Goal: Information Seeking & Learning: Find specific fact

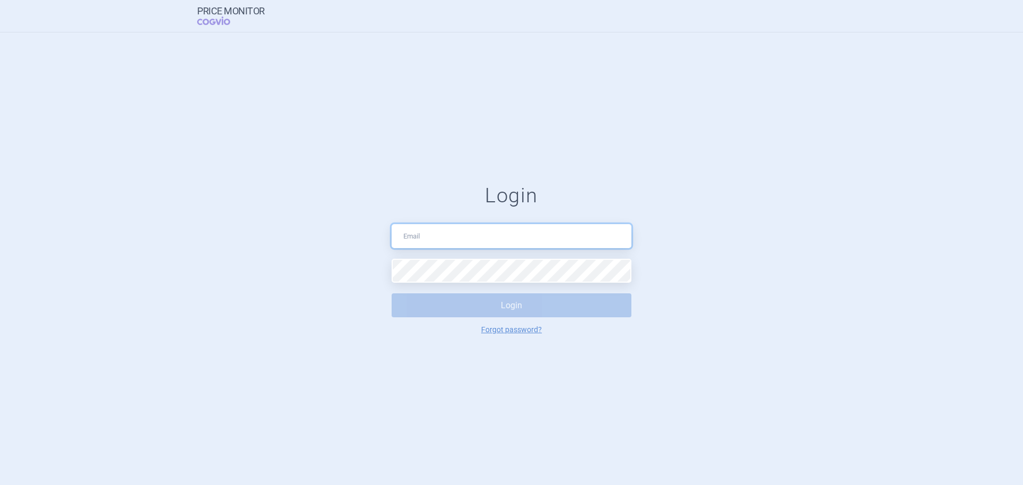
click at [454, 227] on input "text" at bounding box center [512, 236] width 240 height 24
click at [457, 246] on input "text" at bounding box center [512, 236] width 240 height 24
type input "[PERSON_NAME][EMAIL_ADDRESS][DOMAIN_NAME]"
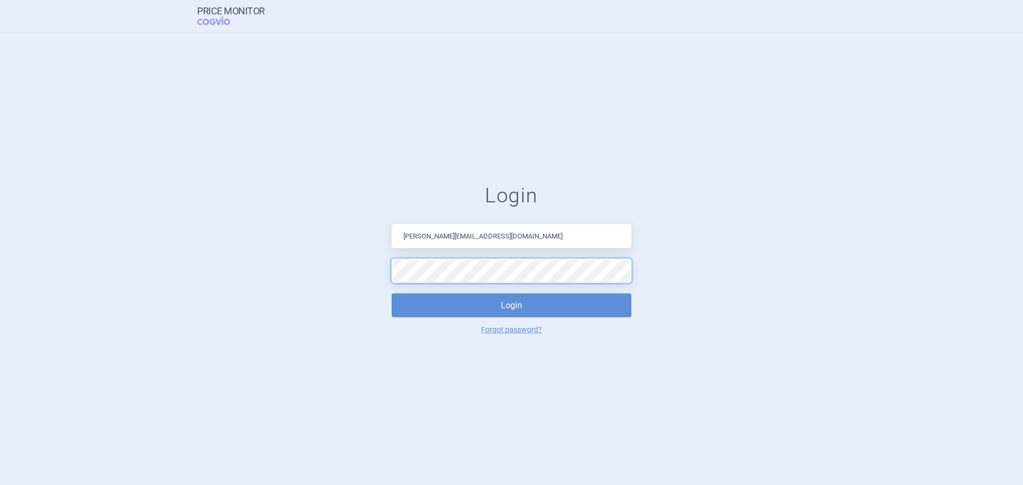
click at [392, 294] on button "Login" at bounding box center [512, 306] width 240 height 24
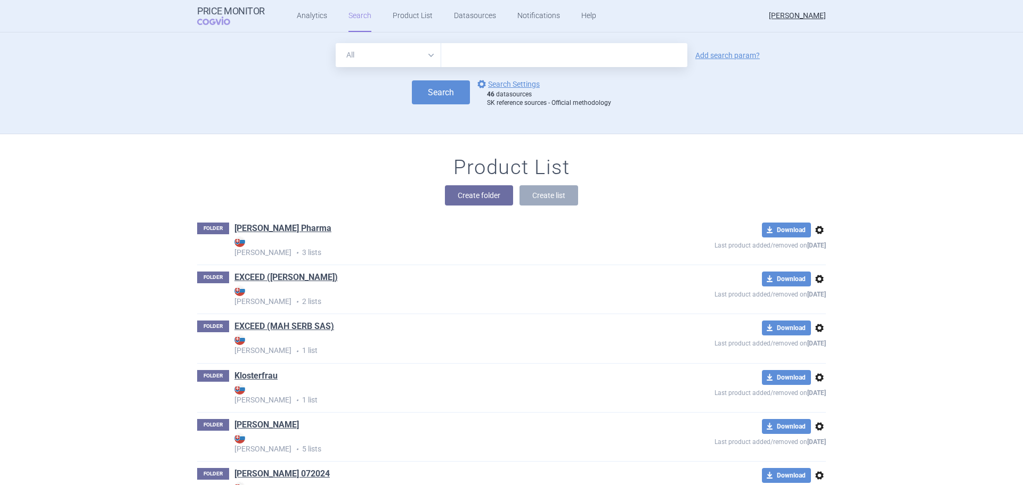
click at [468, 57] on input "text" at bounding box center [564, 55] width 246 height 24
type input "[MEDICAL_DATA]"
click at [439, 93] on button "Search" at bounding box center [441, 92] width 58 height 24
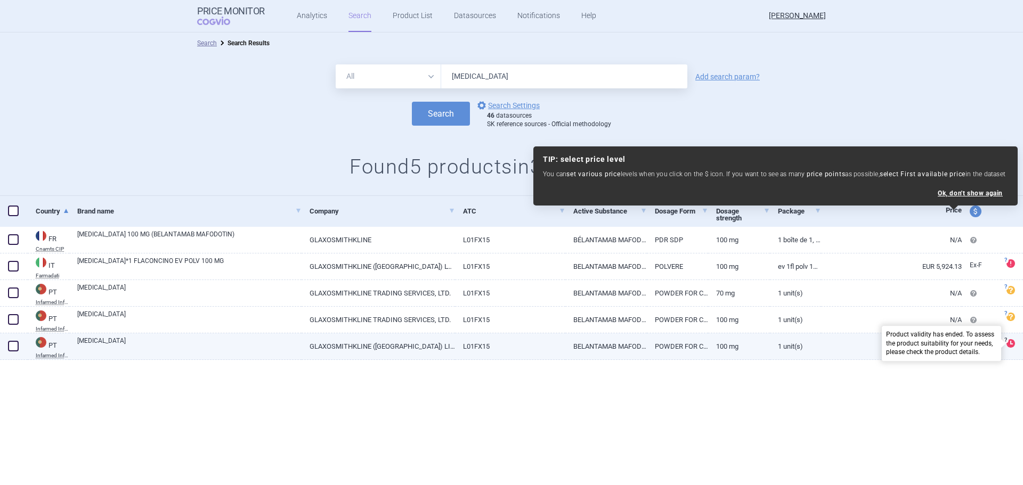
click at [1007, 342] on span "?" at bounding box center [1005, 340] width 6 height 6
select select "EUR"
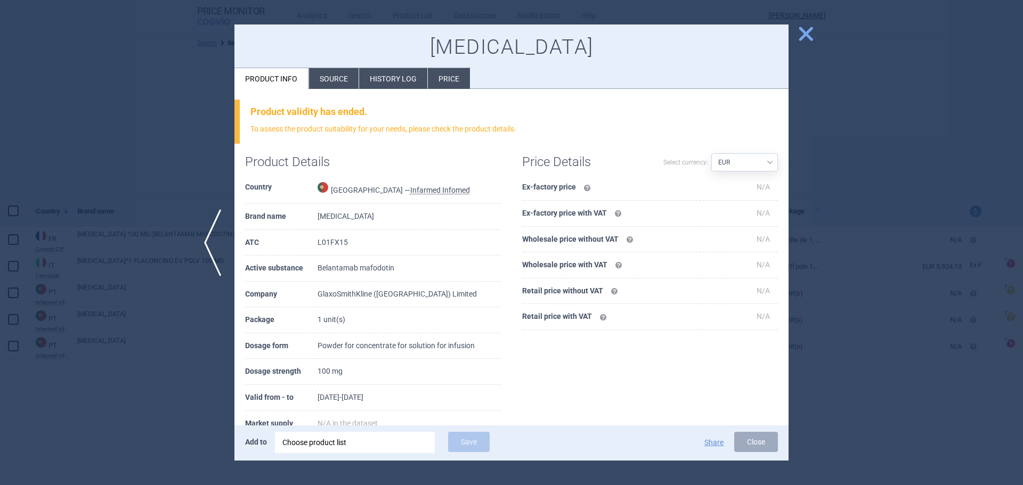
click at [989, 338] on div at bounding box center [511, 242] width 1023 height 485
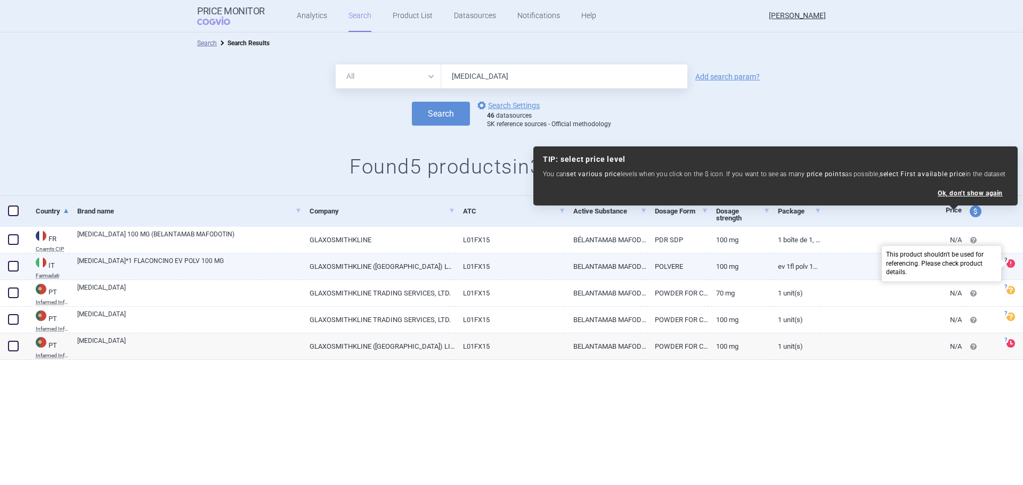
click at [1009, 266] on span at bounding box center [1011, 264] width 9 height 9
select select "EUR"
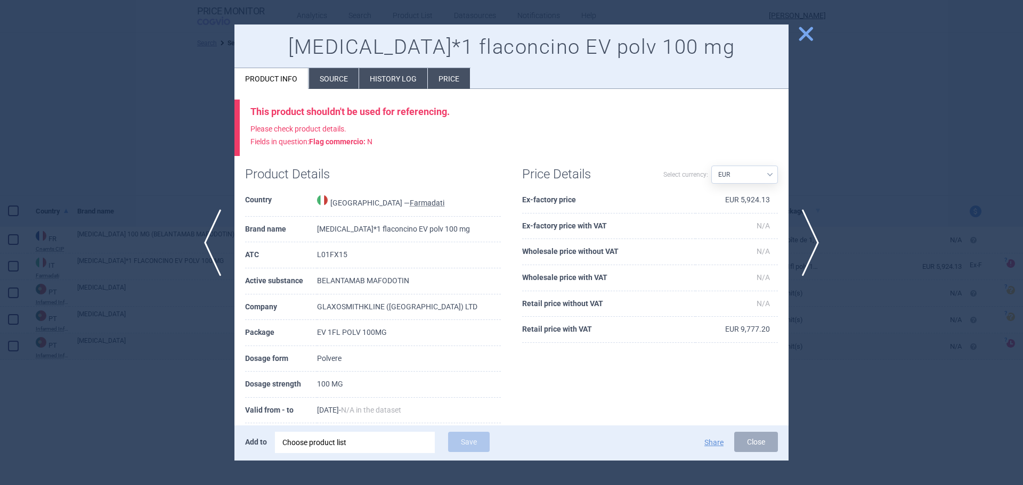
click at [941, 315] on div at bounding box center [511, 242] width 1023 height 485
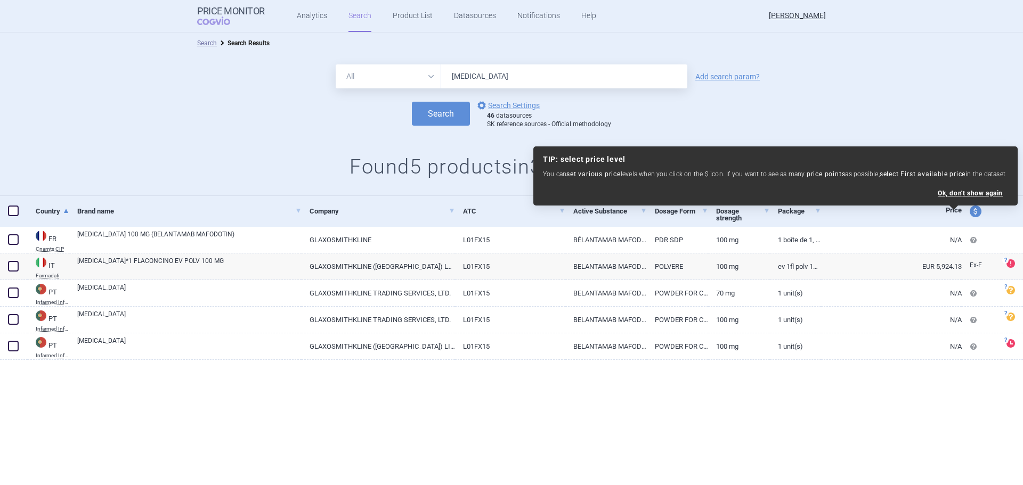
click at [941, 414] on div "Search Search Results All Brand Name ATC Company Active Substance Country Newer…" at bounding box center [511, 259] width 1023 height 453
